Goal: Communication & Community: Answer question/provide support

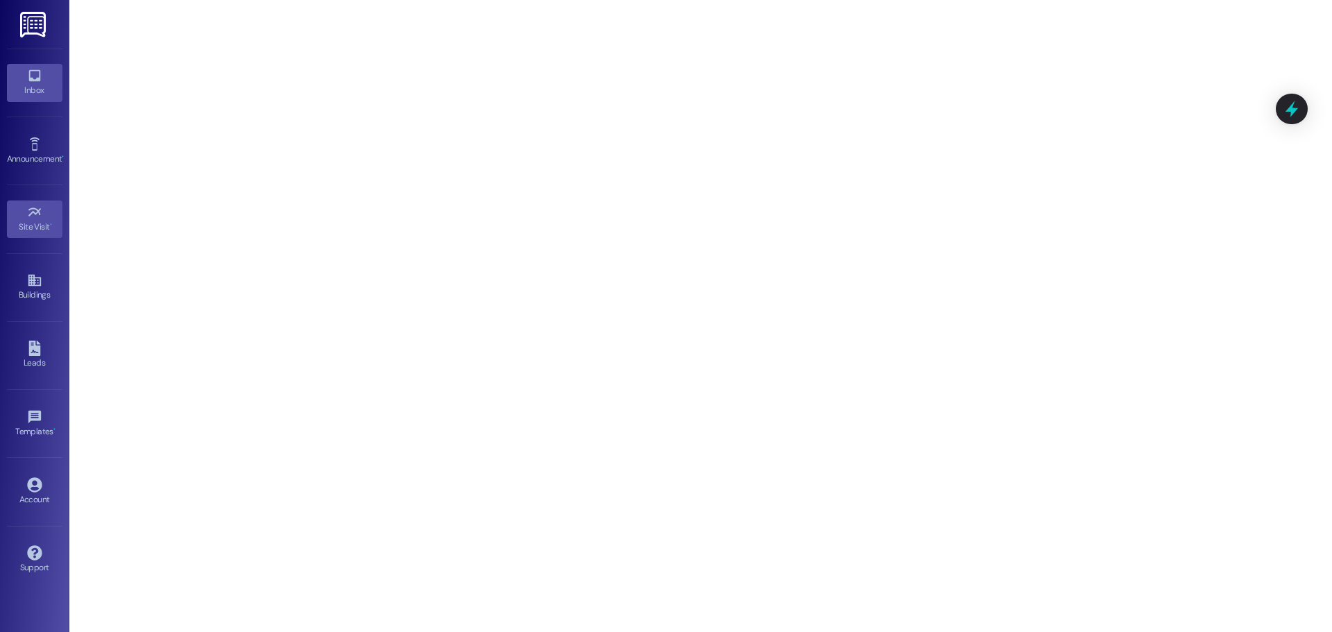
click at [22, 76] on link "Inbox" at bounding box center [35, 82] width 56 height 37
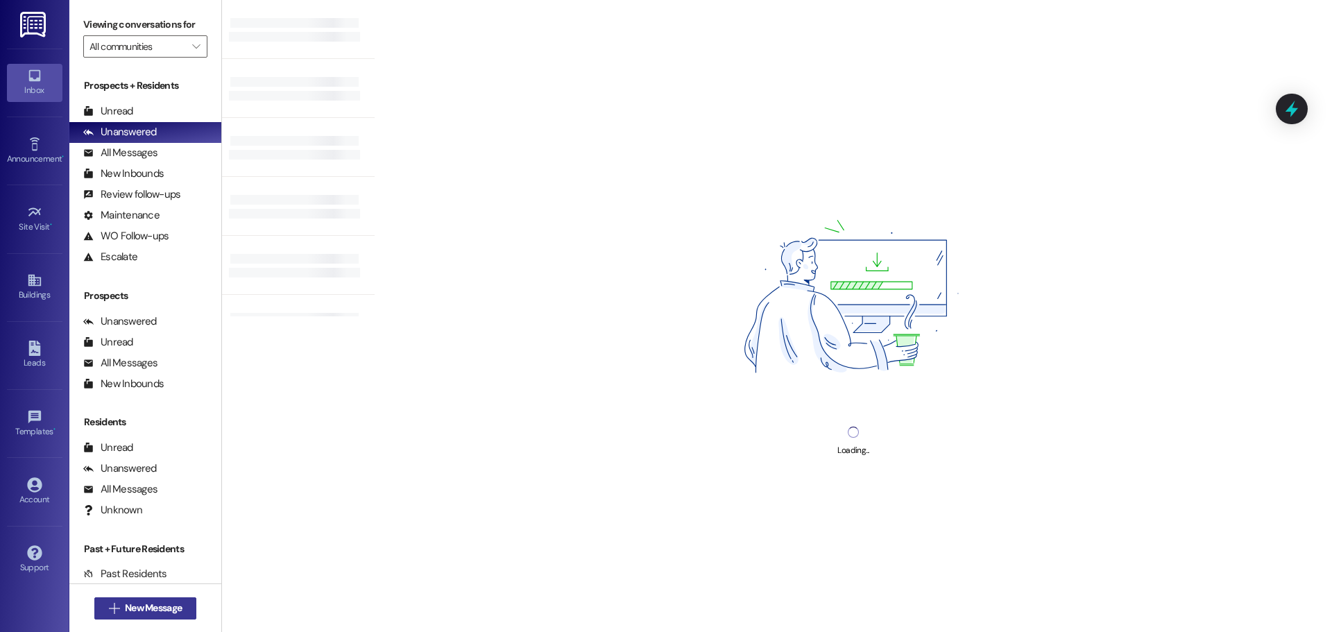
click at [122, 607] on span "New Message" at bounding box center [153, 608] width 62 height 15
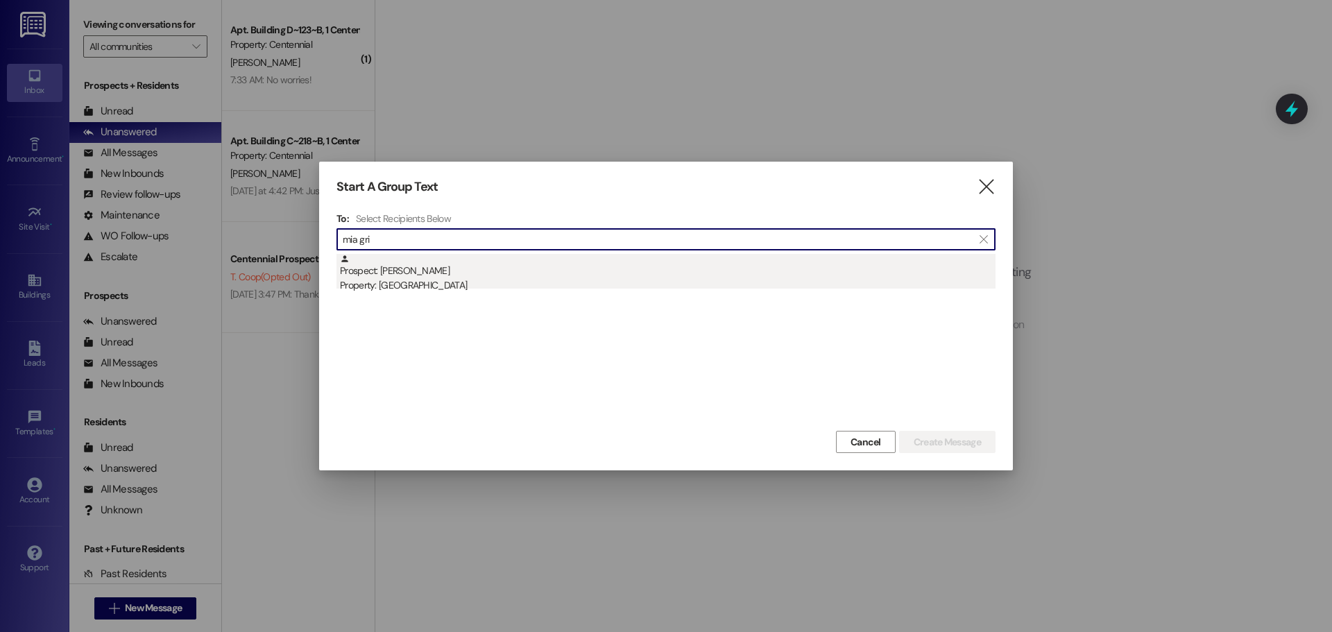
type input "mia gri"
click at [492, 262] on div "Prospect: [PERSON_NAME] Property: [GEOGRAPHIC_DATA]" at bounding box center [668, 274] width 656 height 40
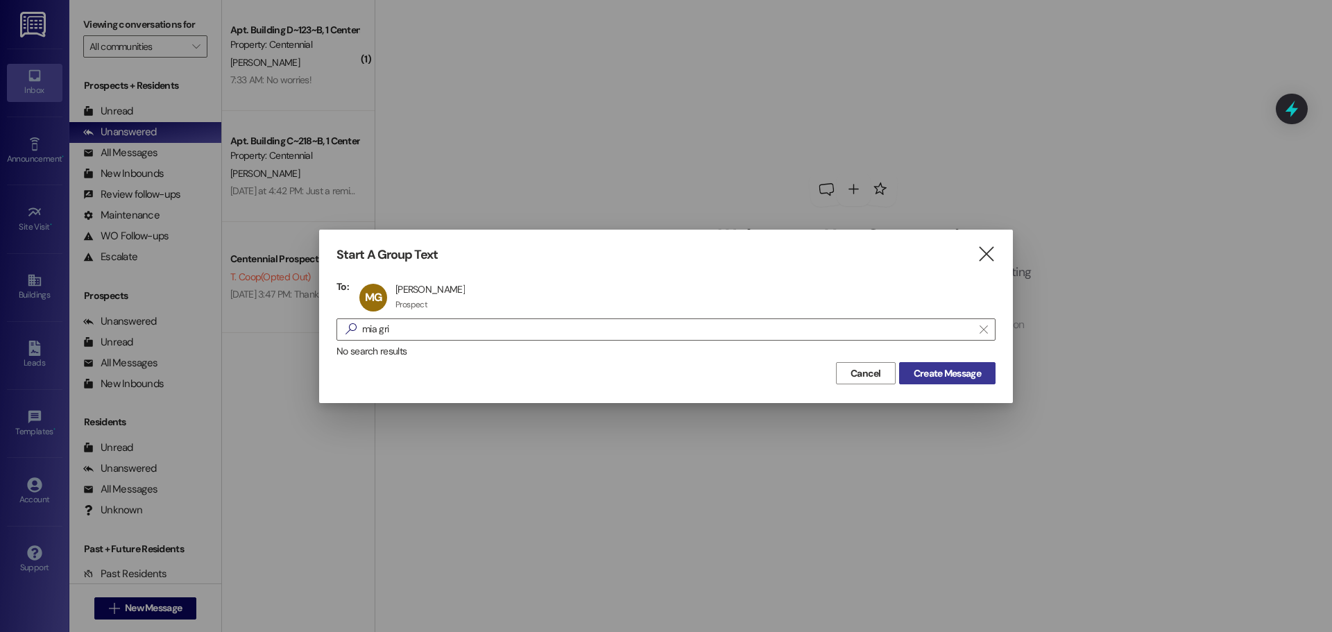
click at [944, 374] on span "Create Message" at bounding box center [947, 373] width 67 height 15
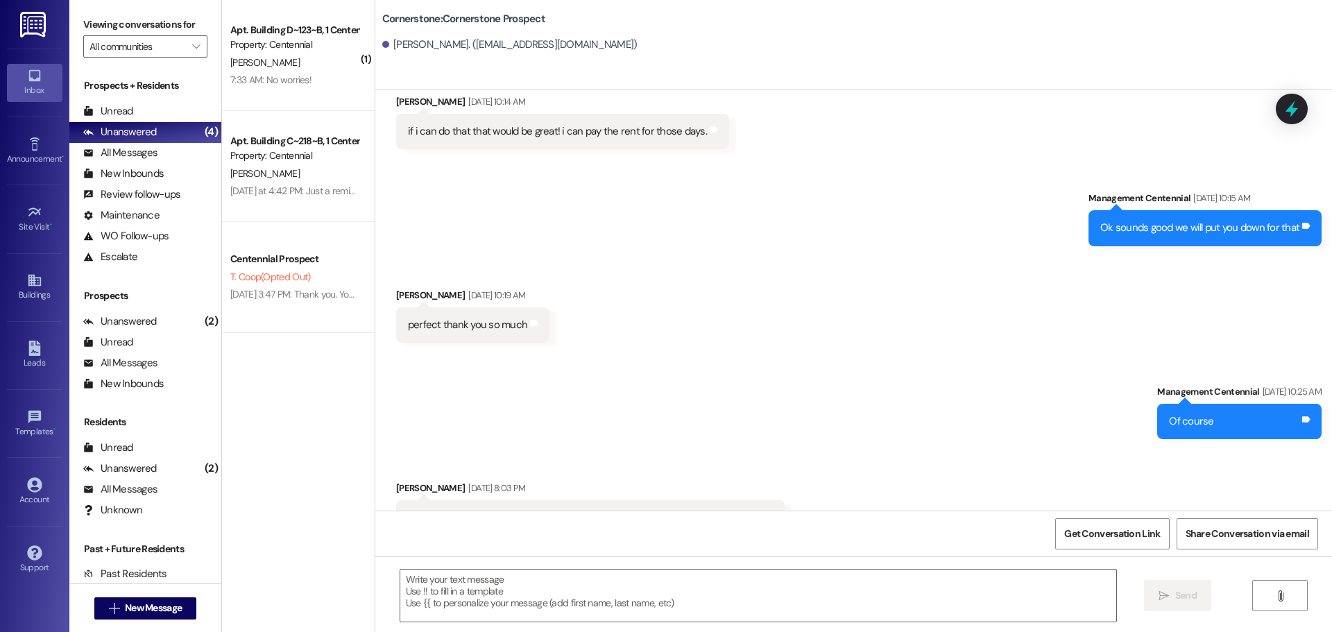
scroll to position [2629, 0]
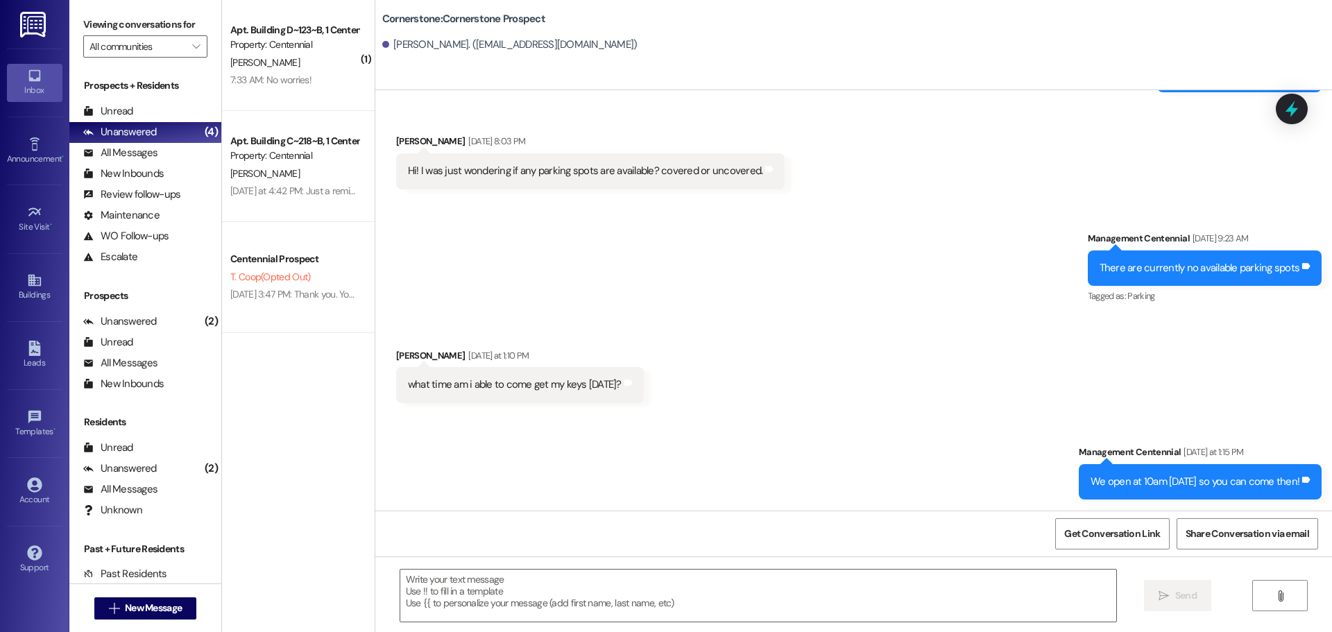
click at [534, 623] on div " Send " at bounding box center [853, 608] width 957 height 104
click at [520, 595] on textarea at bounding box center [758, 596] width 716 height 52
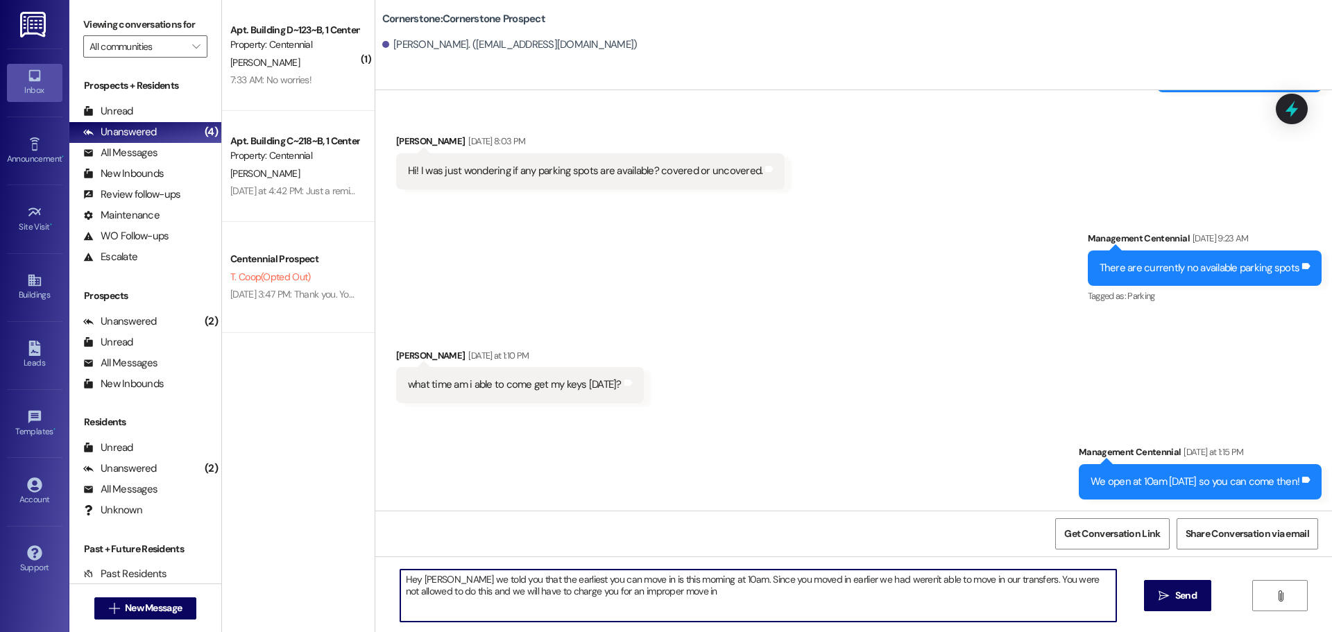
type textarea "Hey [PERSON_NAME] we told you that the earliest you can move in is this morning…"
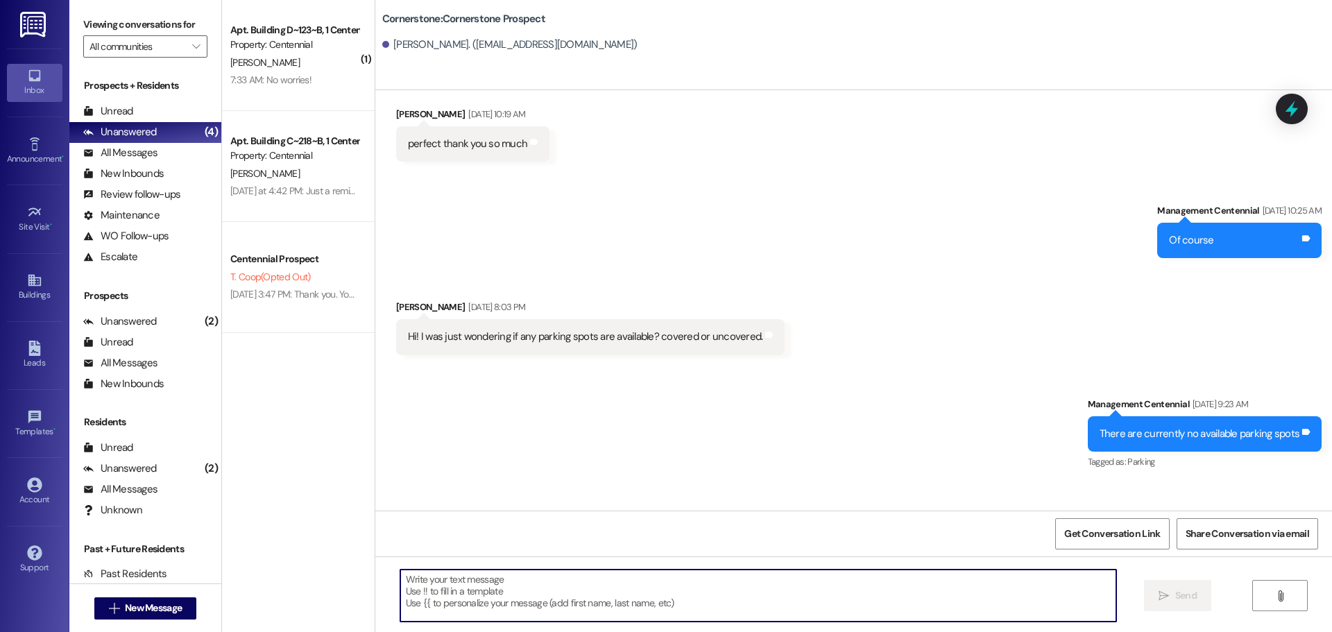
scroll to position [2741, 0]
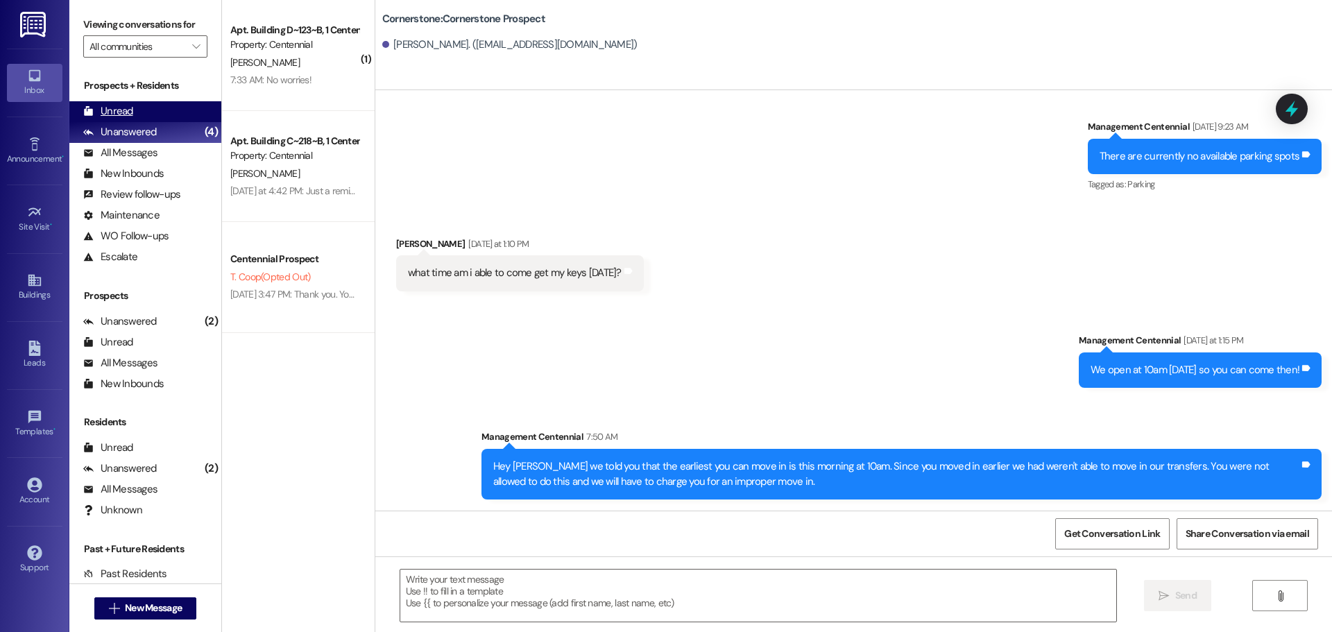
click at [150, 116] on div "Unread (0)" at bounding box center [145, 111] width 152 height 21
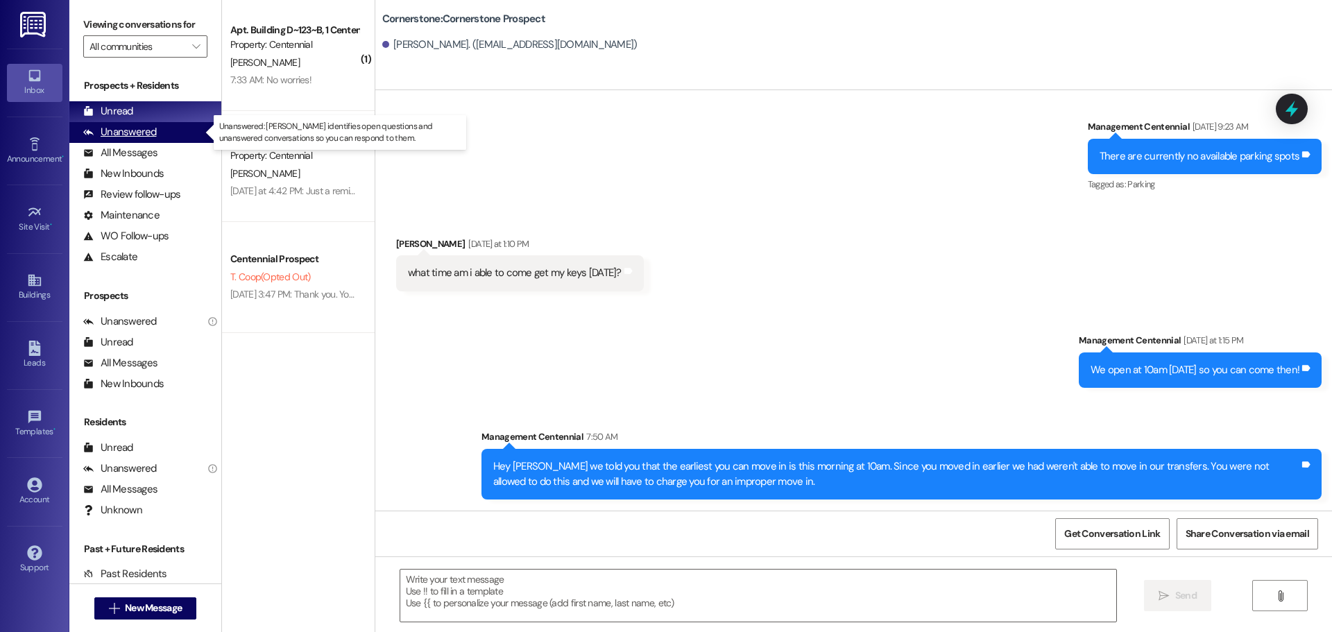
click at [171, 126] on div "Unanswered Unable to load unread count. Refresh and try again." at bounding box center [145, 132] width 152 height 21
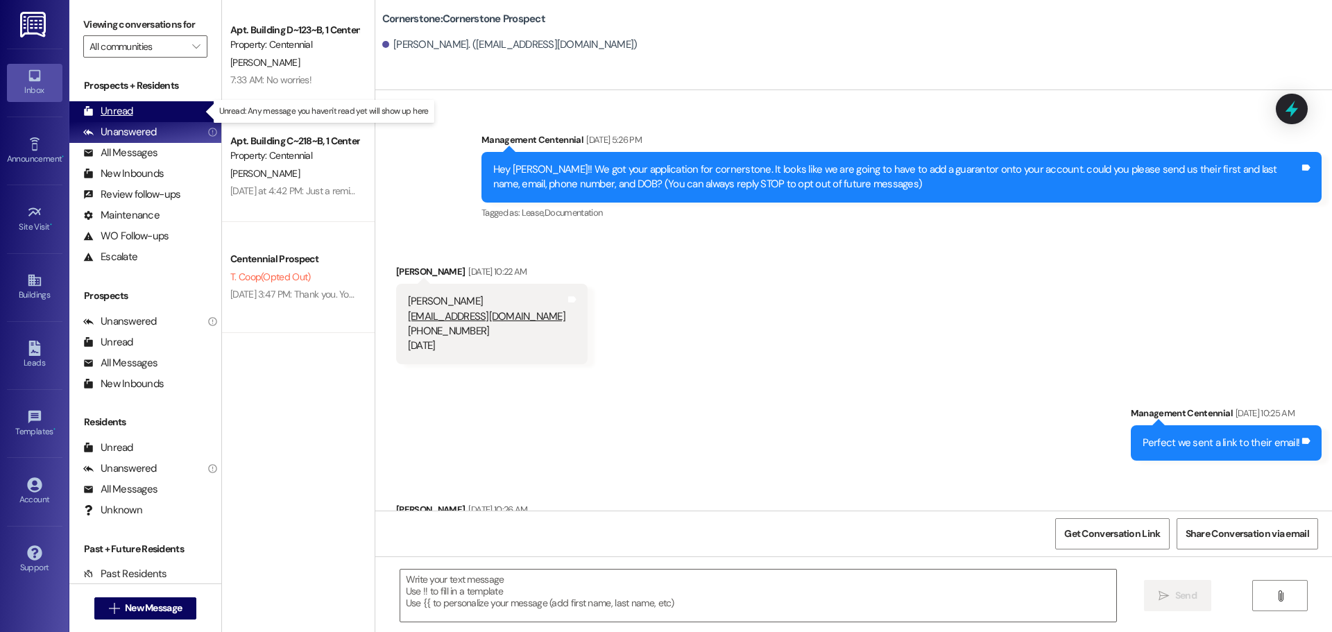
click at [172, 111] on div "Unread Unable to load unread count. Refresh and try again." at bounding box center [145, 111] width 152 height 21
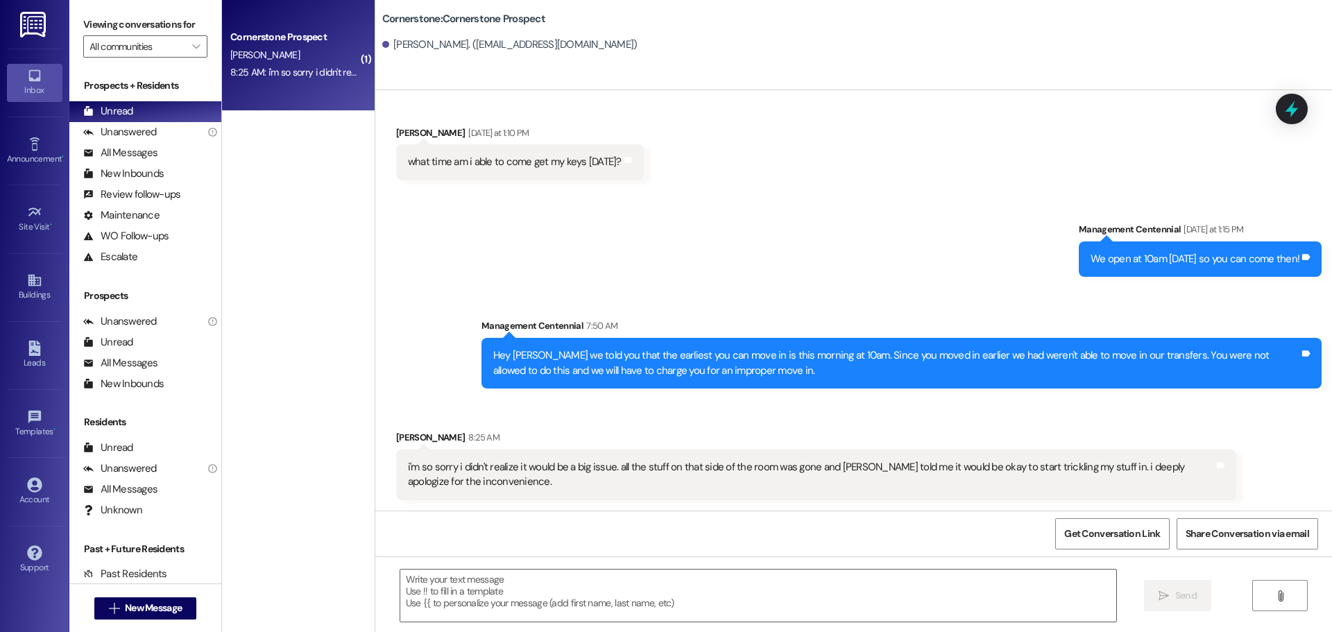
scroll to position [2853, 0]
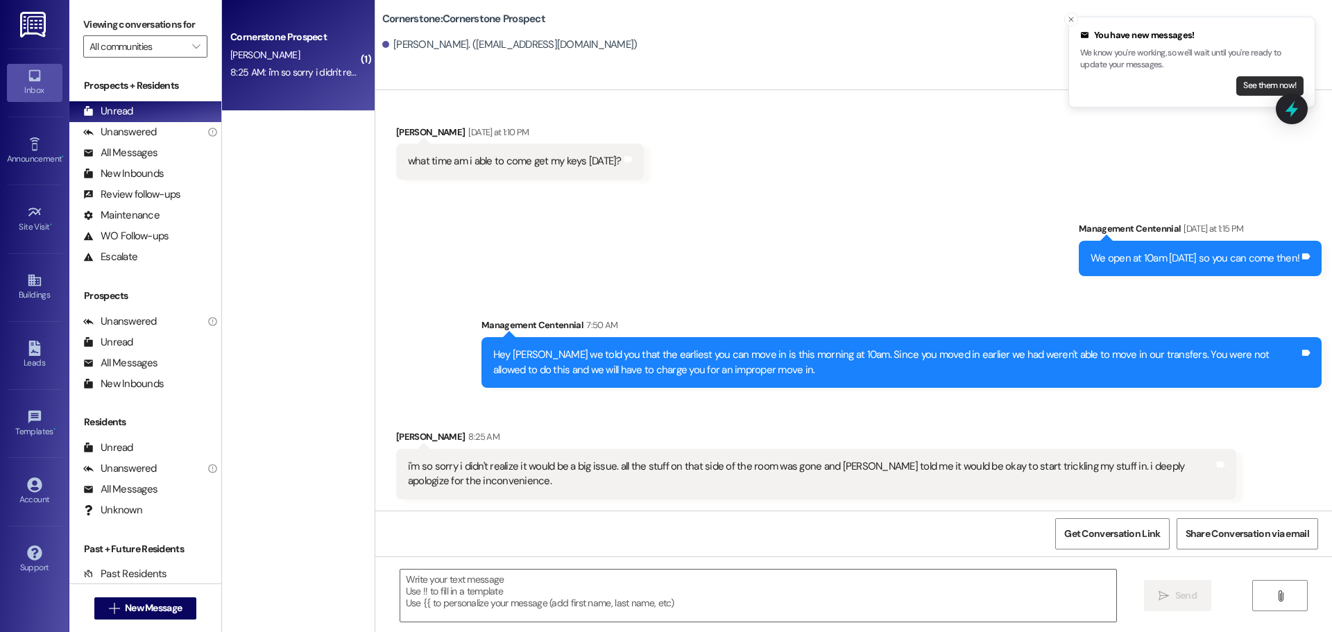
click at [1241, 89] on button "See them now!" at bounding box center [1269, 85] width 67 height 19
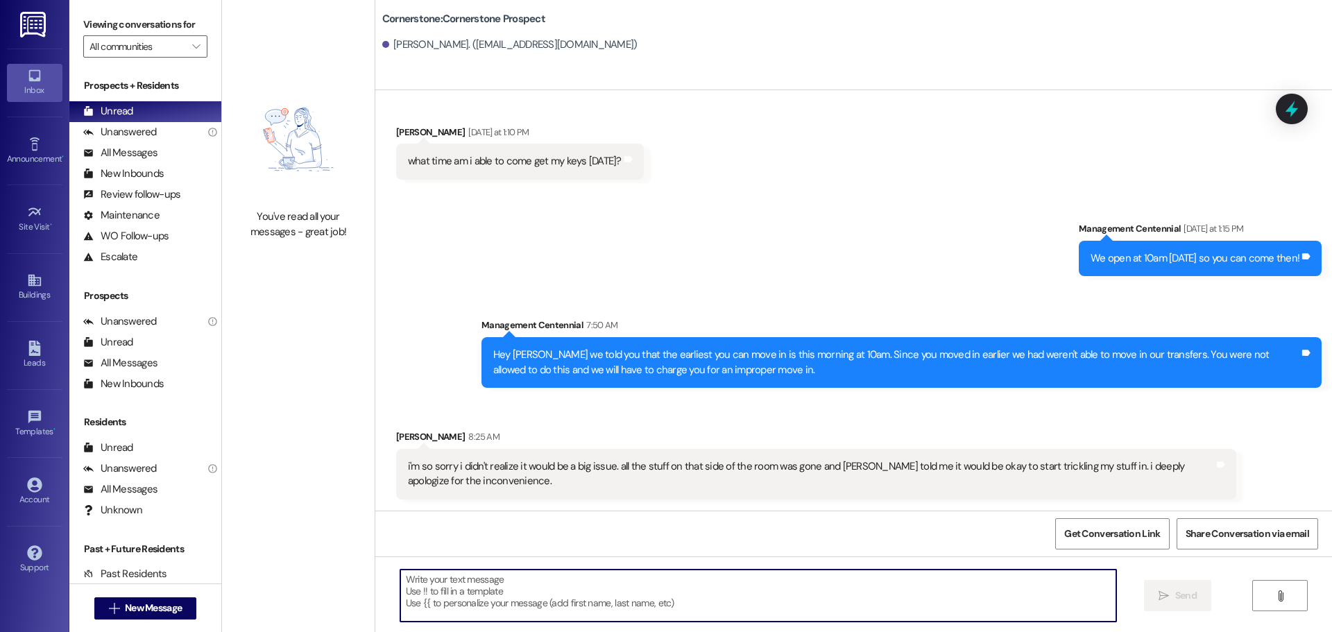
click at [931, 586] on textarea at bounding box center [758, 596] width 716 height 52
type textarea "Thanks for letting us know"
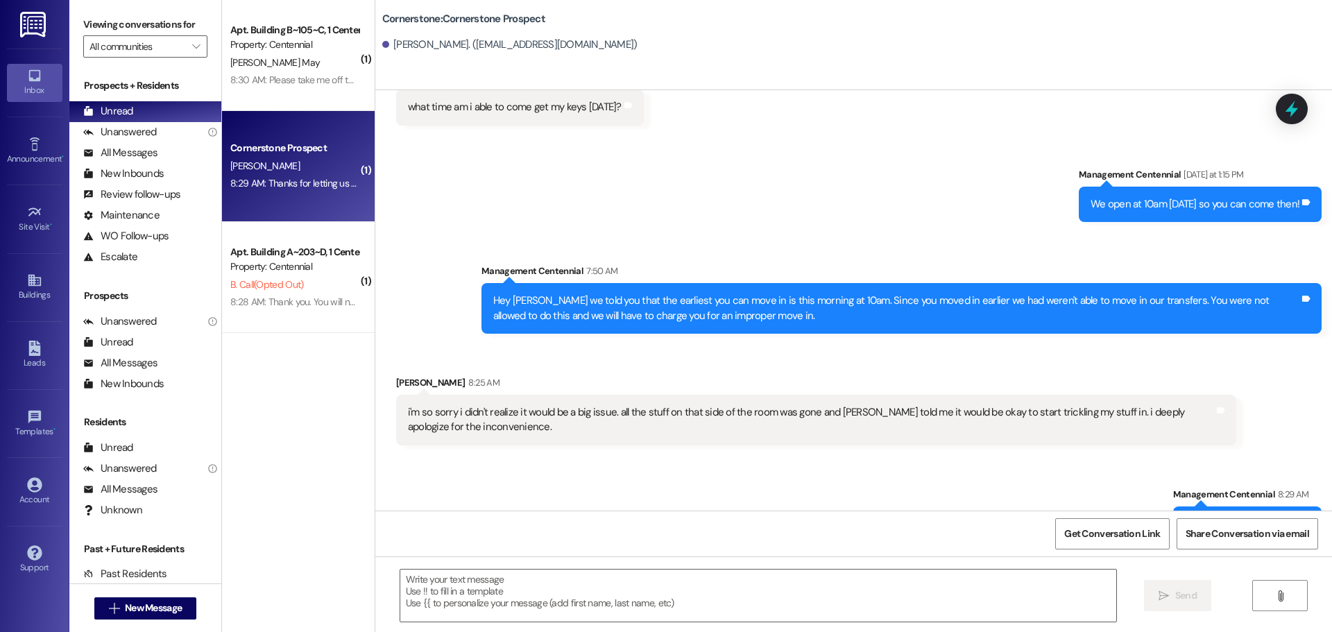
scroll to position [2949, 0]
